Goal: Task Accomplishment & Management: Complete application form

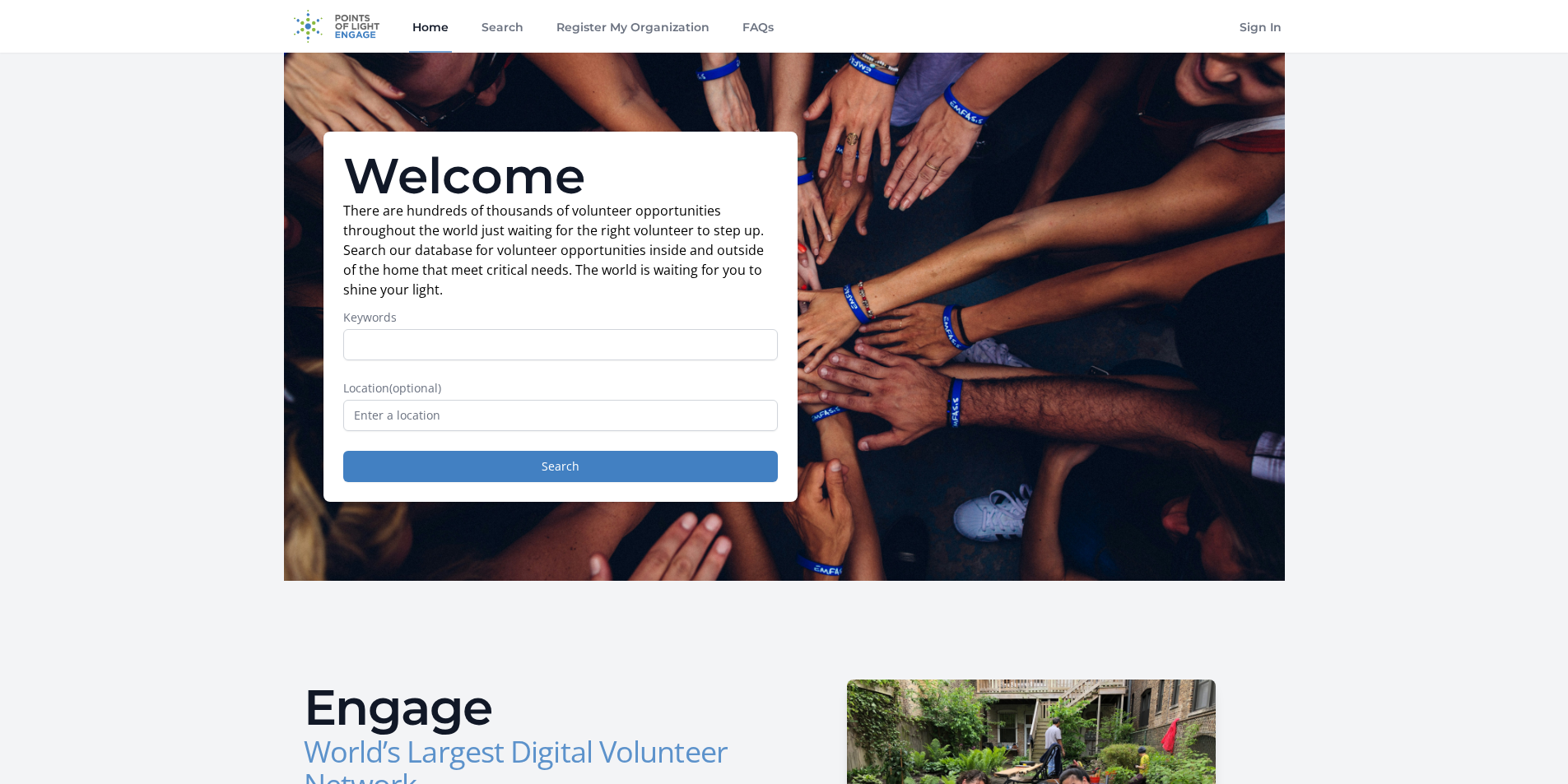
click at [399, 348] on input "Keywords" at bounding box center [560, 344] width 435 height 31
type input "bELLE pLAINE"
click at [466, 425] on input "text" at bounding box center [560, 415] width 435 height 31
drag, startPoint x: 455, startPoint y: 347, endPoint x: 284, endPoint y: 349, distance: 171.0
click at [284, 349] on div "Welcome There are hundreds of thousands of volunteer opportunities throughout t…" at bounding box center [784, 317] width 1001 height 528
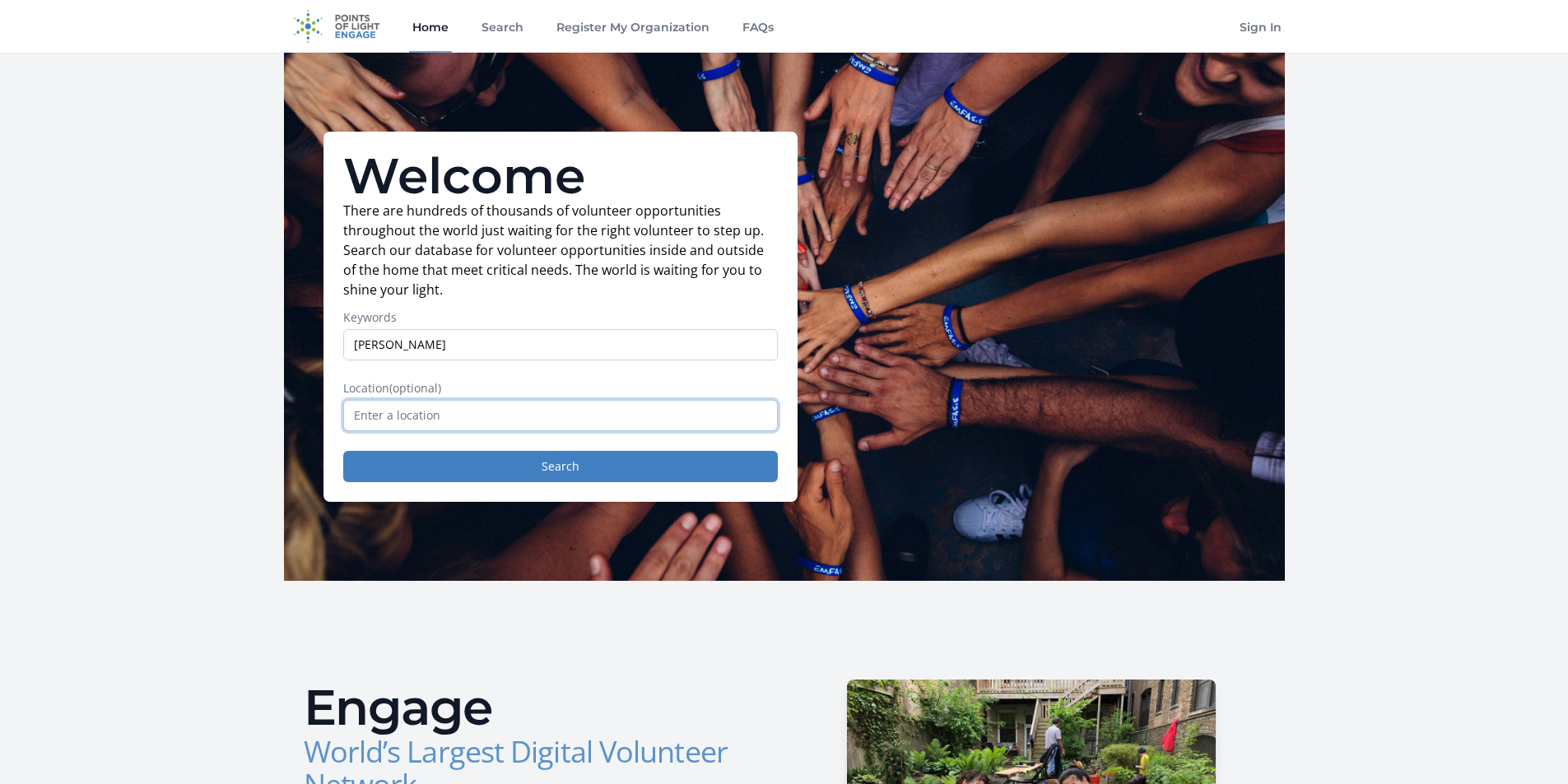
click at [384, 420] on input "text" at bounding box center [560, 415] width 435 height 31
paste input "bELLE pLAINE"
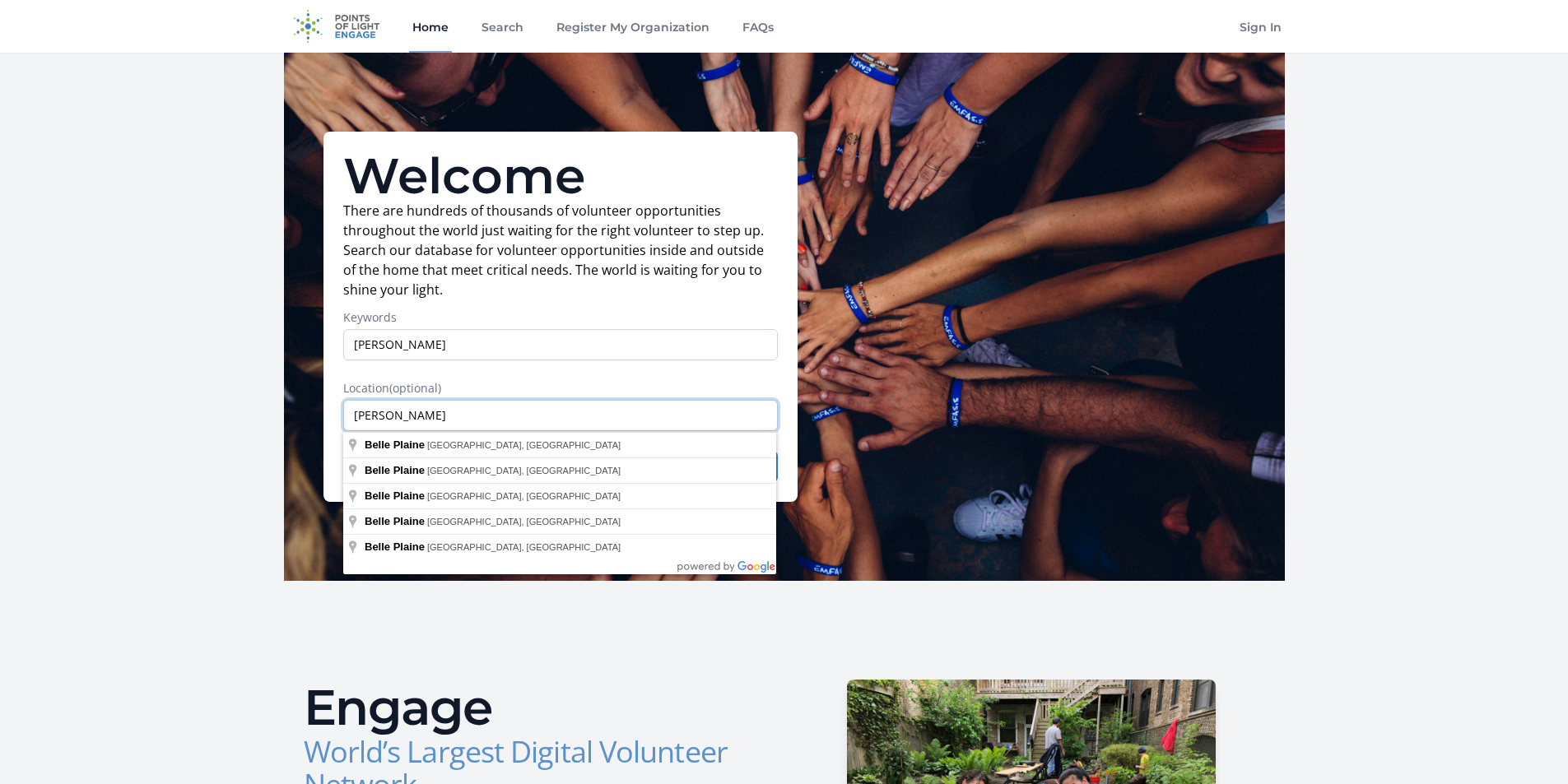
type input "bELLE pLAINE"
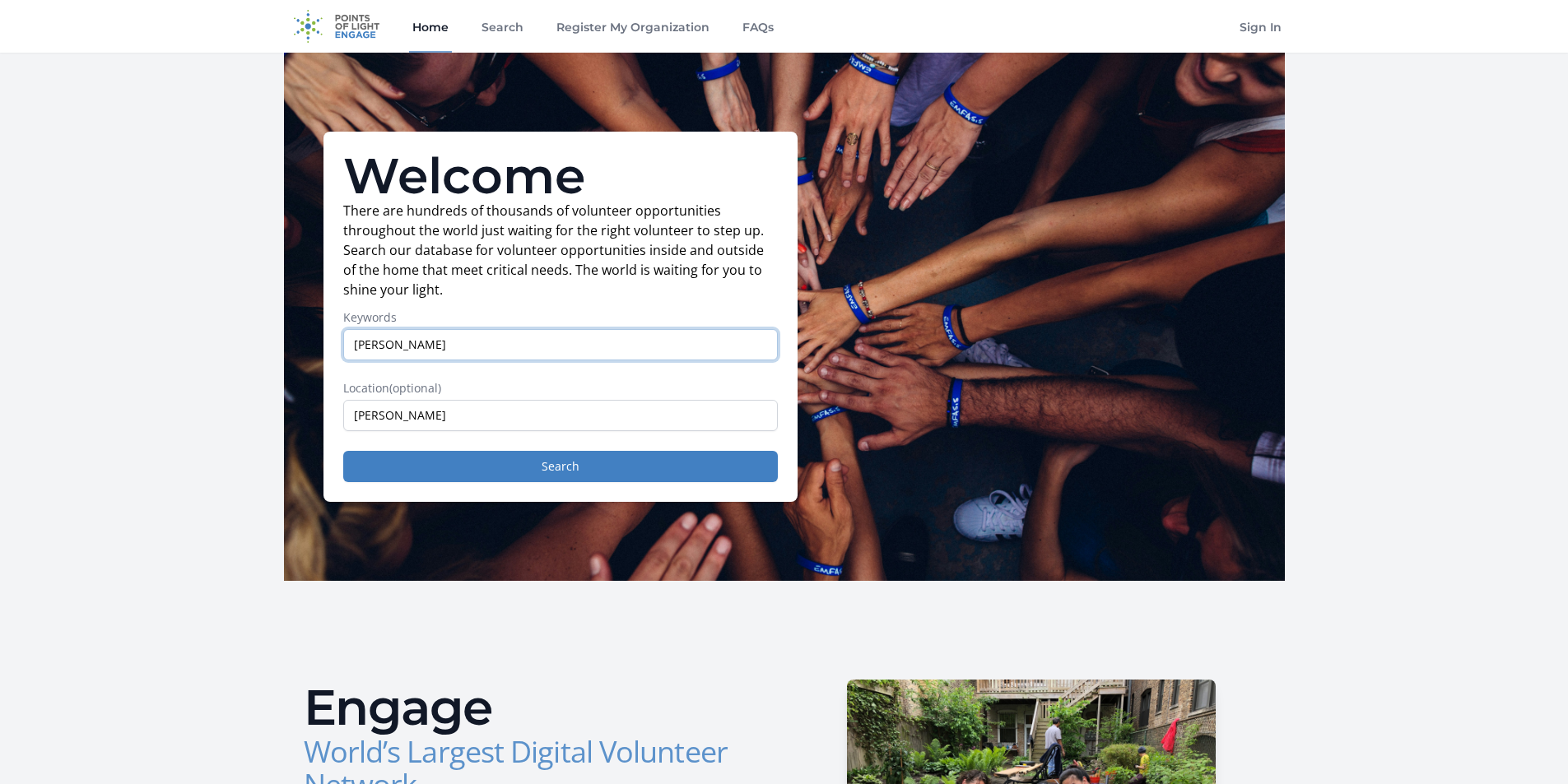
drag, startPoint x: 459, startPoint y: 342, endPoint x: 223, endPoint y: 338, distance: 236.0
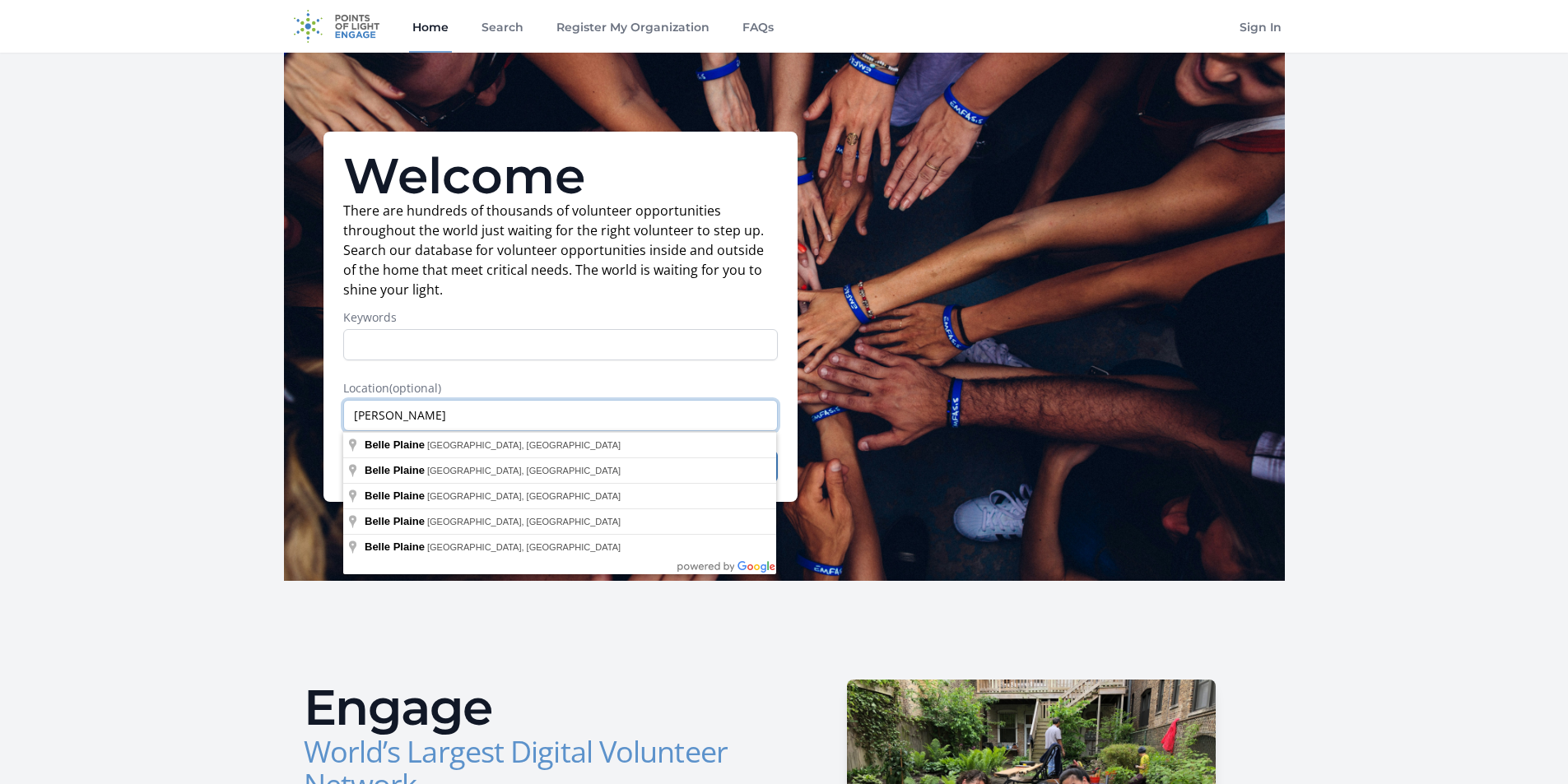
click at [461, 414] on input "bELLE pLAINE" at bounding box center [560, 415] width 435 height 31
type input "Belle Plaine, MN, USA"
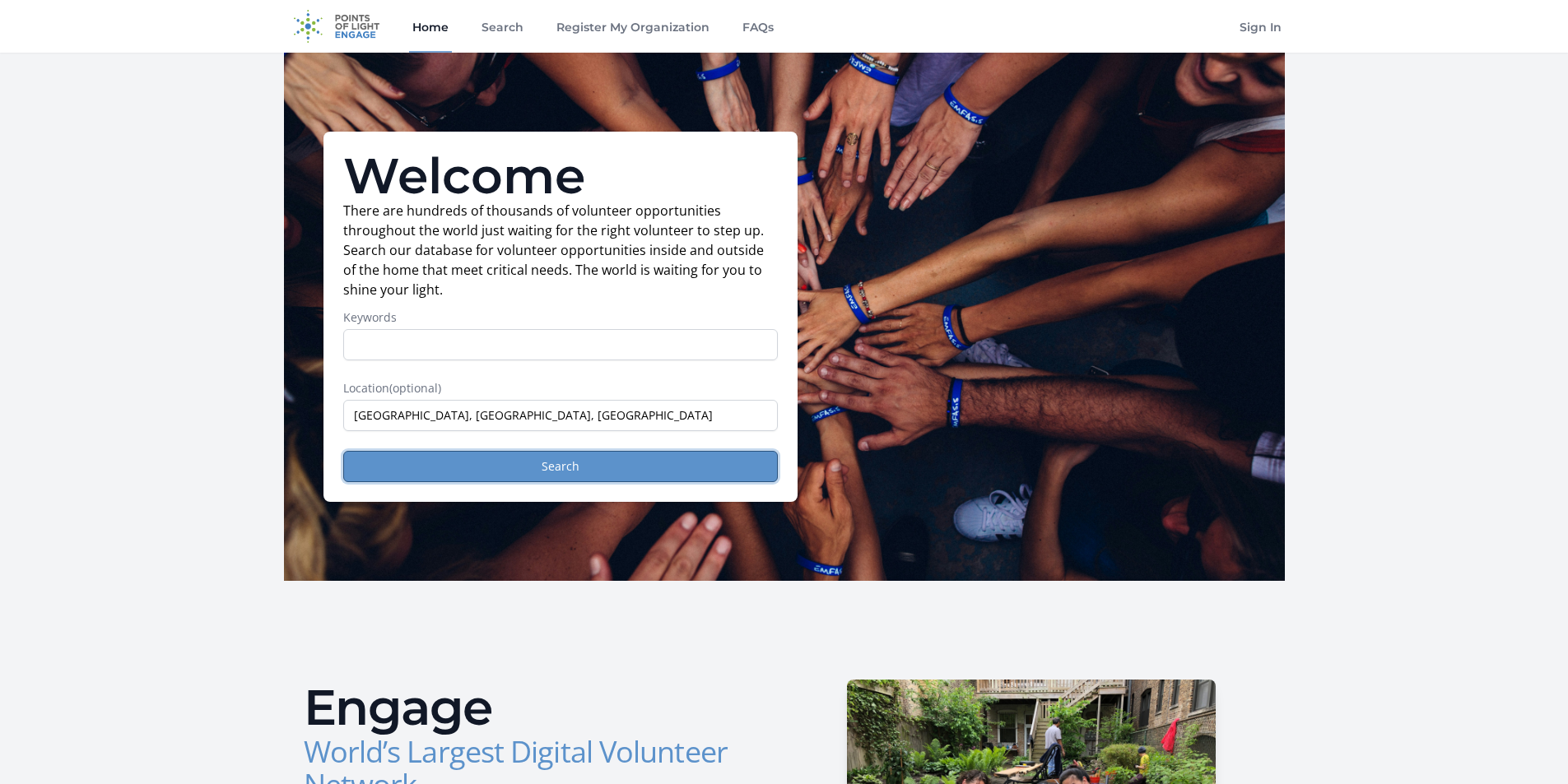
click at [468, 465] on button "Search" at bounding box center [560, 466] width 435 height 31
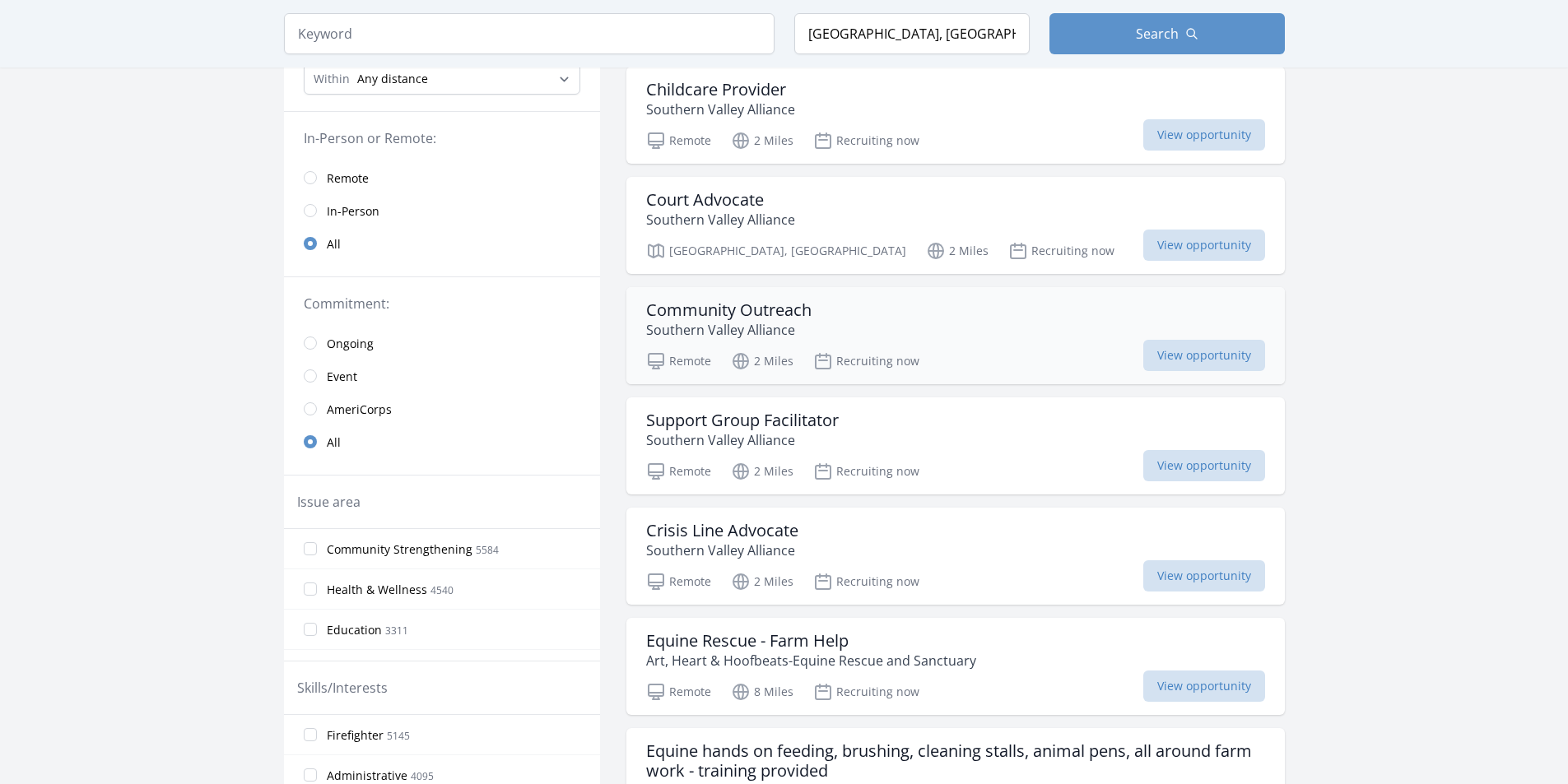
scroll to position [247, 0]
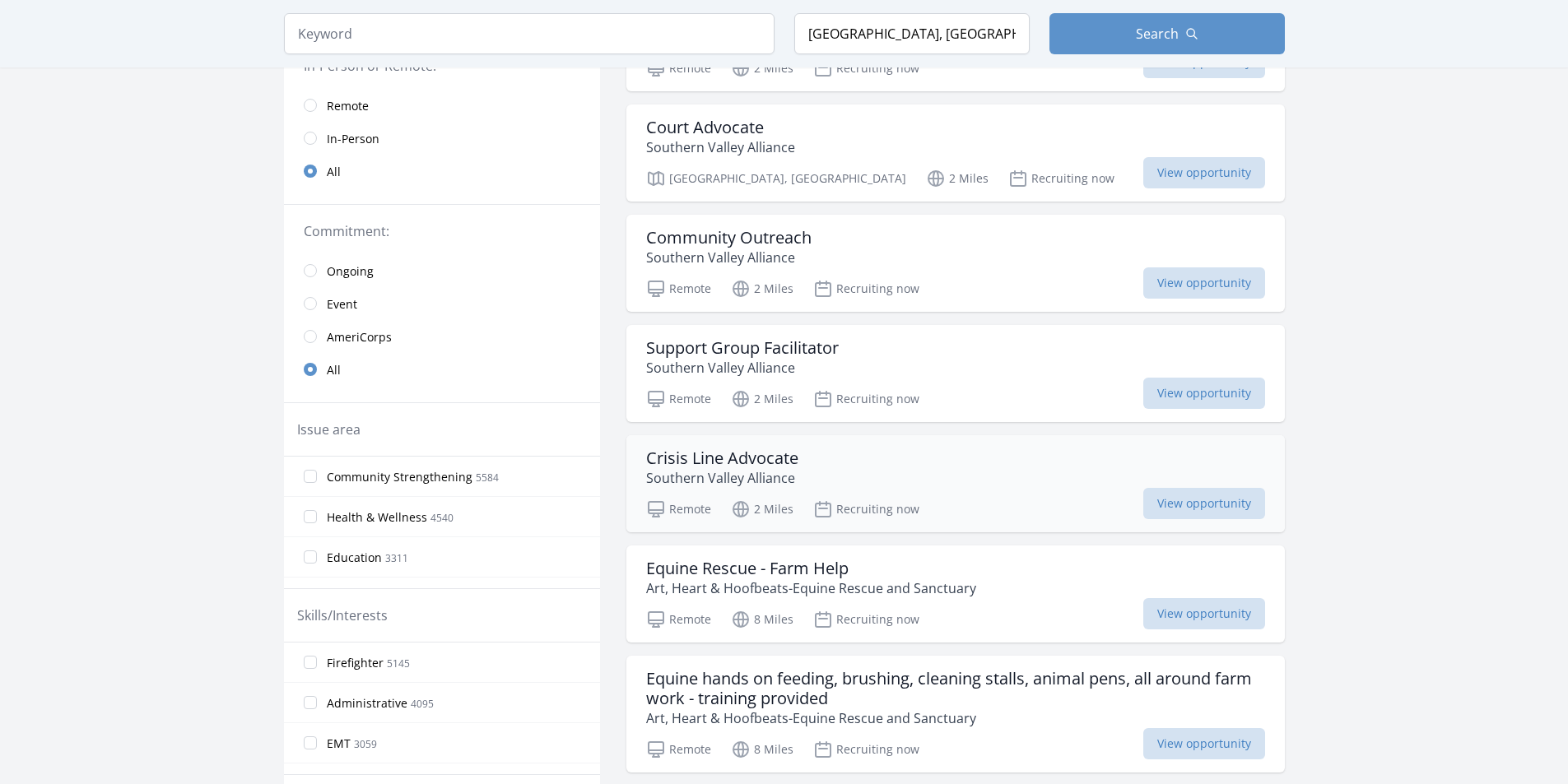
click at [703, 459] on h3 "Crisis Line Advocate" at bounding box center [722, 458] width 153 height 20
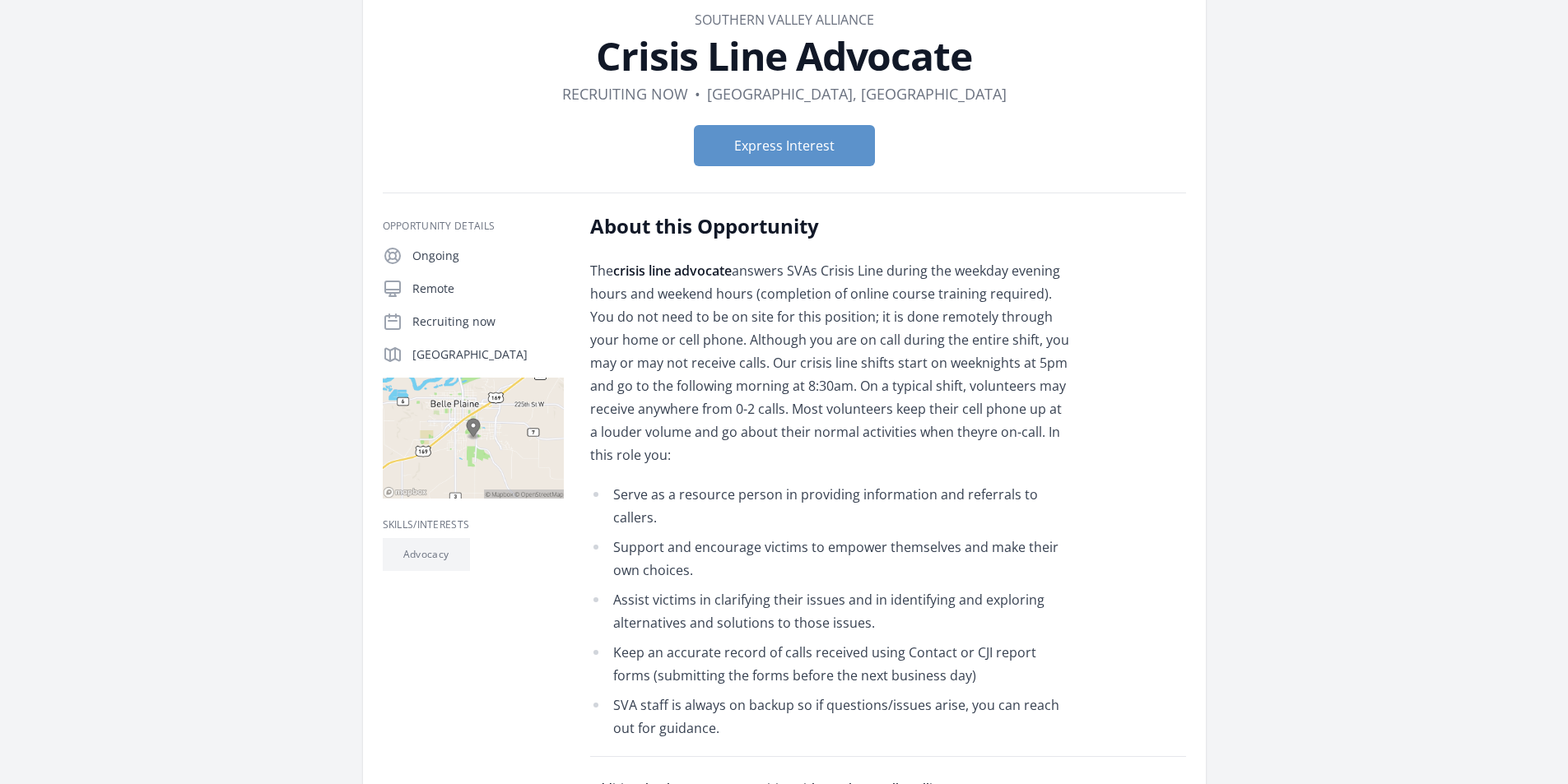
scroll to position [82, 0]
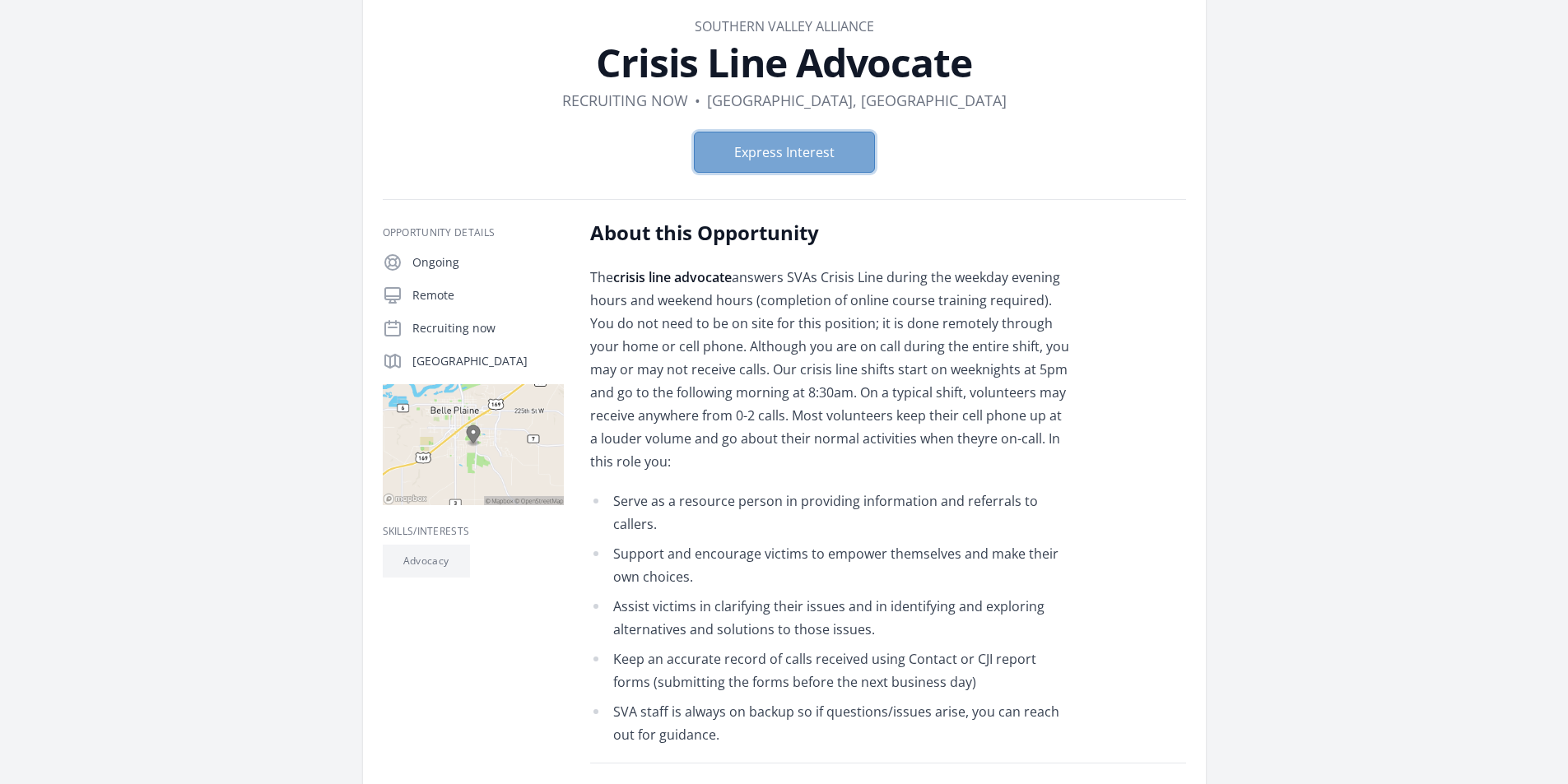
click at [775, 153] on button "Express Interest" at bounding box center [784, 153] width 181 height 41
